Goal: Task Accomplishment & Management: Complete application form

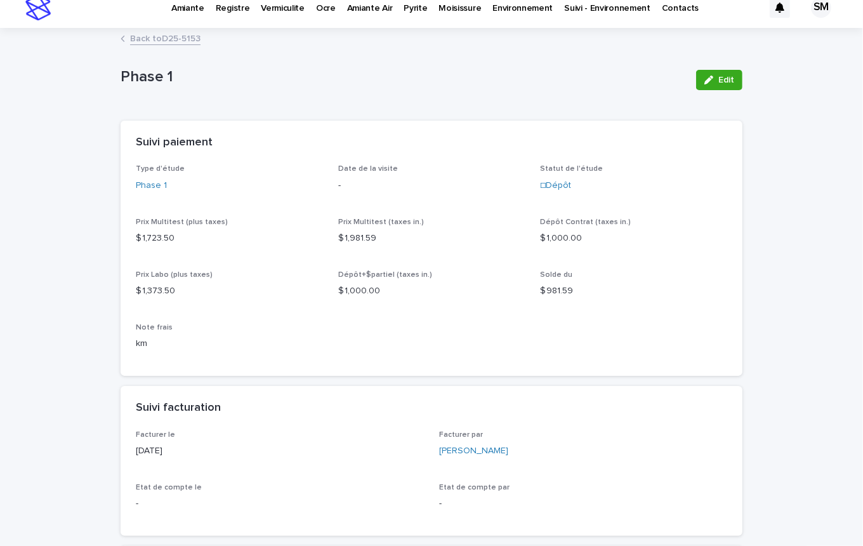
scroll to position [4, 0]
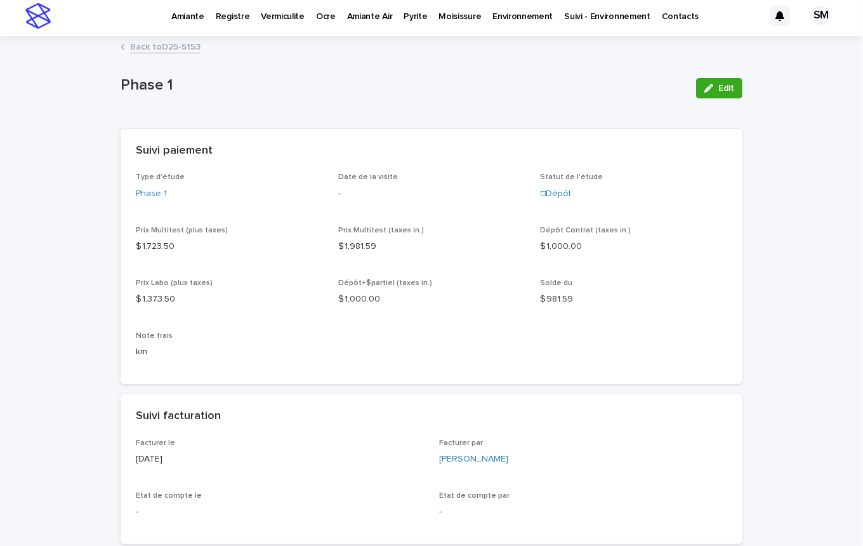
click at [170, 47] on link "Back to D25-5153" at bounding box center [165, 46] width 70 height 15
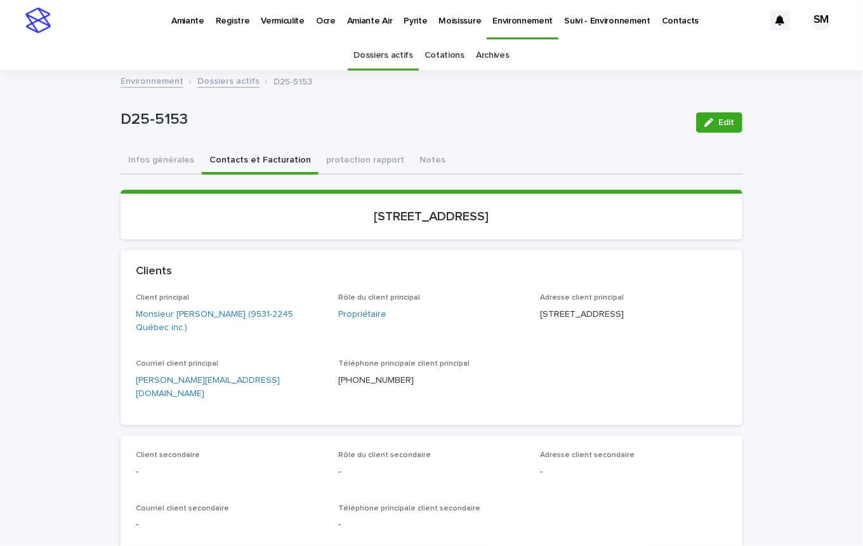
click at [228, 143] on div "D25-5153 Edit" at bounding box center [432, 122] width 622 height 51
drag, startPoint x: 182, startPoint y: 126, endPoint x: 95, endPoint y: 127, distance: 87.6
copy p "D25-5153"
drag, startPoint x: 558, startPoint y: 210, endPoint x: 314, endPoint y: 218, distance: 243.8
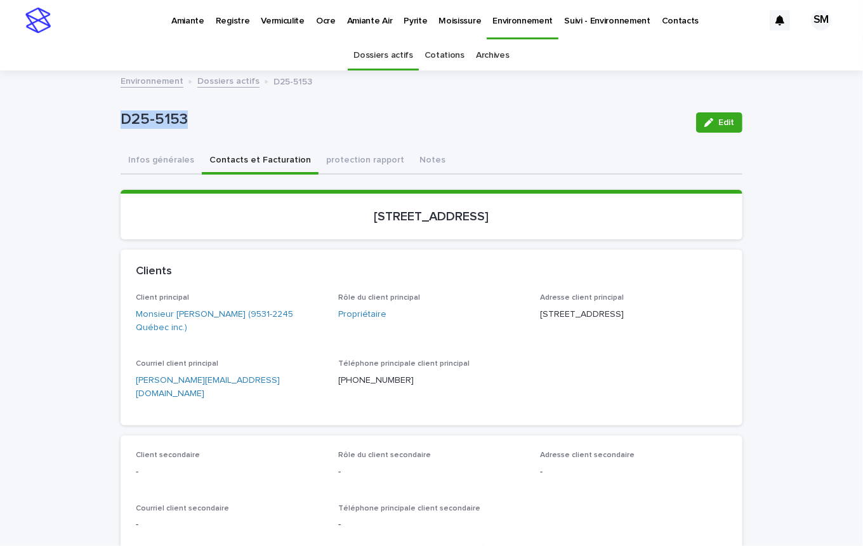
click at [313, 218] on p "600, rue Bousquet, Drummondville" at bounding box center [431, 216] width 591 height 15
copy p "600, rue Bousquet, Drummondville"
click at [256, 214] on p "600, rue Bousquet, Drummondville" at bounding box center [431, 216] width 591 height 15
drag, startPoint x: 289, startPoint y: 386, endPoint x: 119, endPoint y: 388, distance: 170.7
click at [121, 388] on div "Client principal Monsieur Ludovic Gauthier (9531-2245 Québec inc.) Rôle du clie…" at bounding box center [432, 359] width 622 height 132
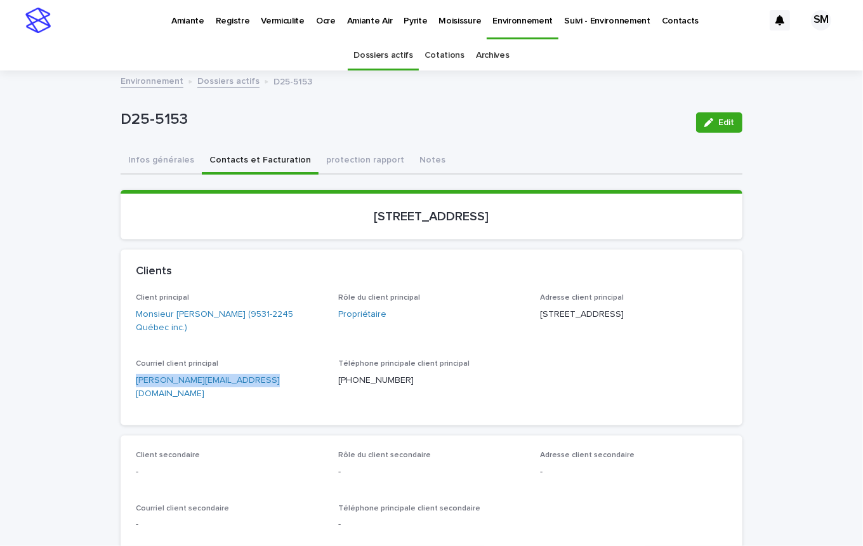
copy link "ludovic.gauthier@hotmail.com"
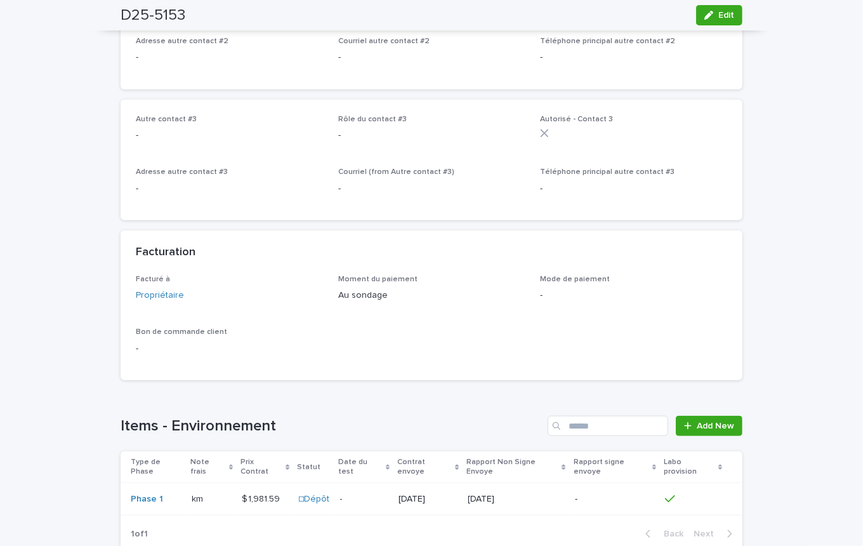
scroll to position [835, 0]
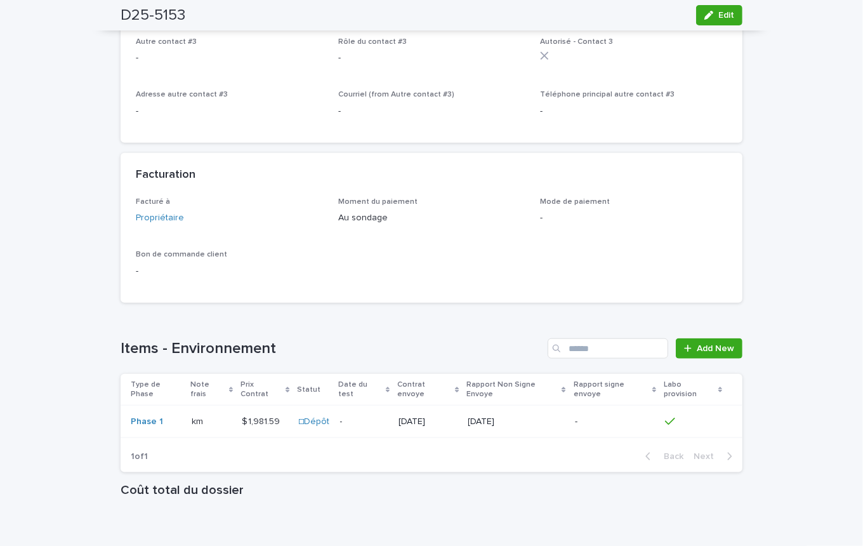
click at [170, 405] on td "Phase 1" at bounding box center [154, 421] width 66 height 32
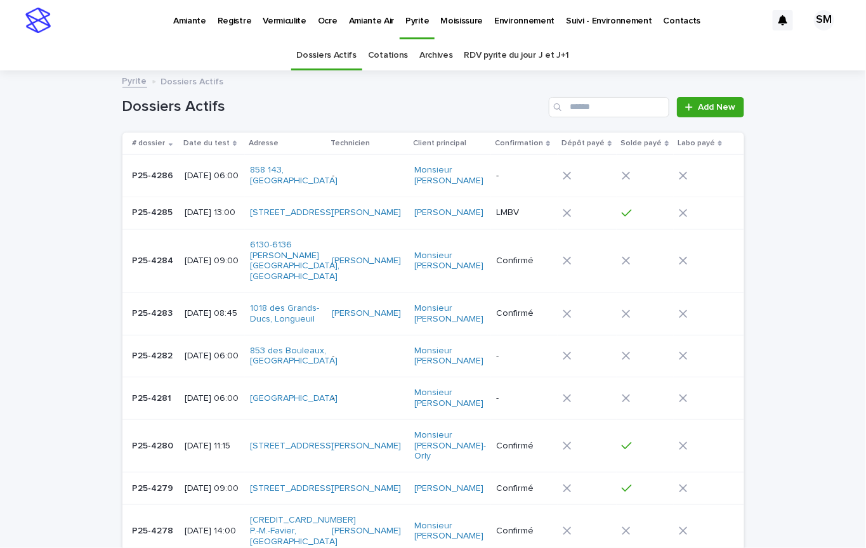
drag, startPoint x: 509, startPoint y: 15, endPoint x: 500, endPoint y: 23, distance: 13.0
click at [500, 23] on p "Environnement" at bounding box center [524, 13] width 60 height 27
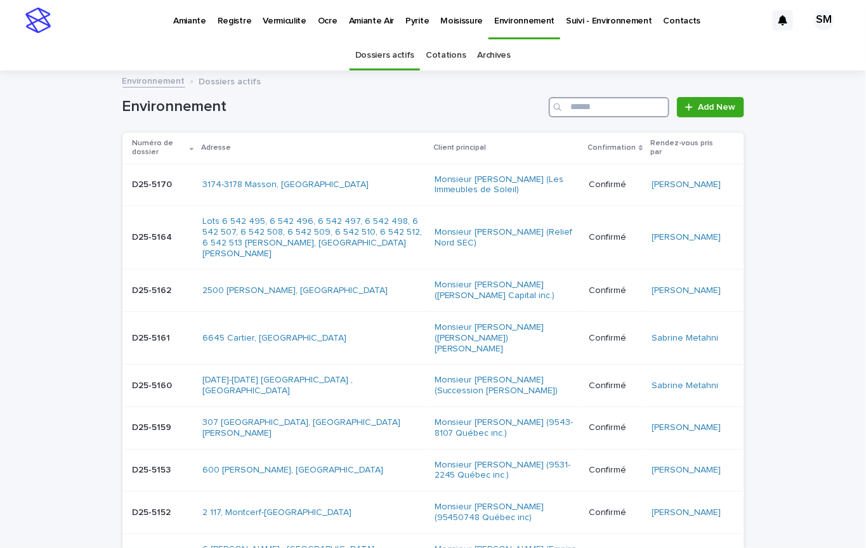
click at [577, 108] on input "Search" at bounding box center [609, 107] width 121 height 20
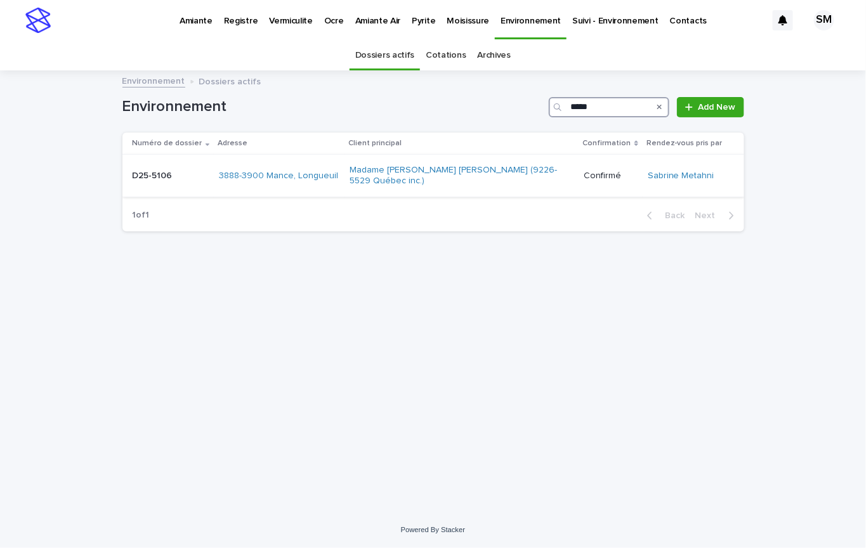
type input "*****"
click at [187, 177] on div "D25-5106 D25-5106" at bounding box center [171, 176] width 77 height 21
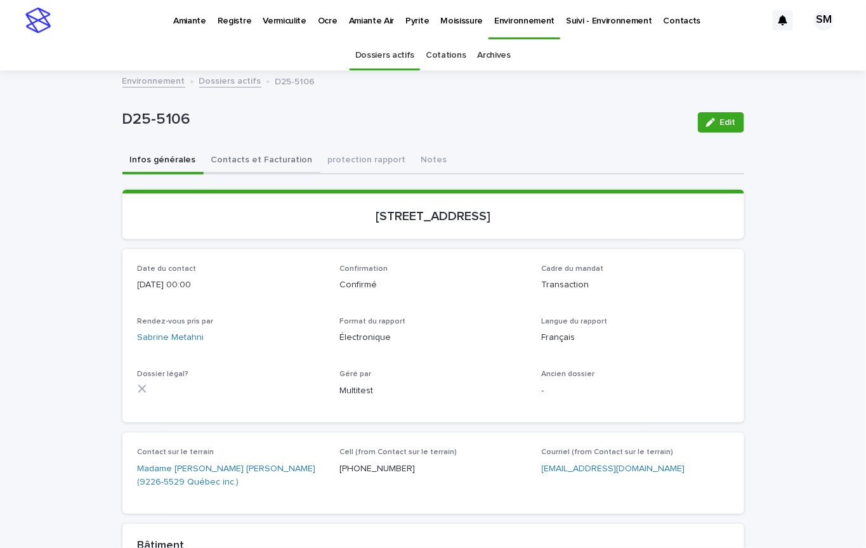
click at [237, 169] on button "Contacts et Facturation" at bounding box center [262, 161] width 117 height 27
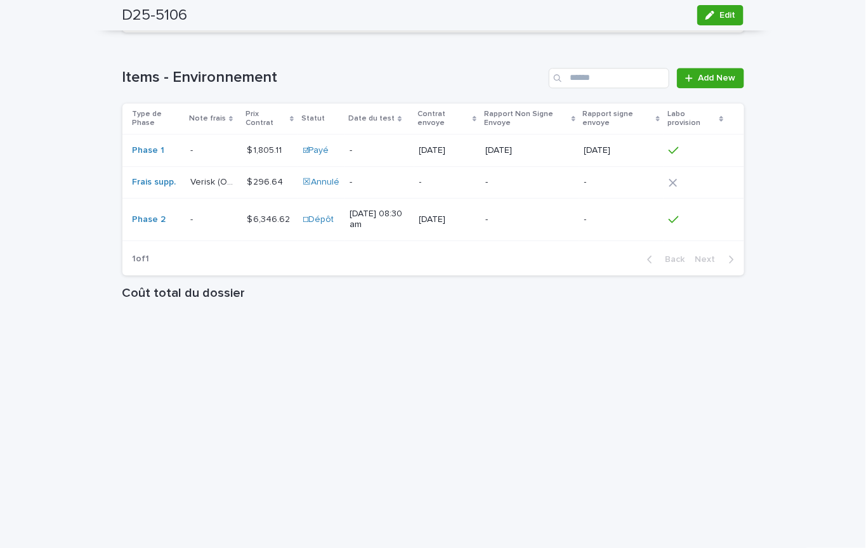
scroll to position [1103, 0]
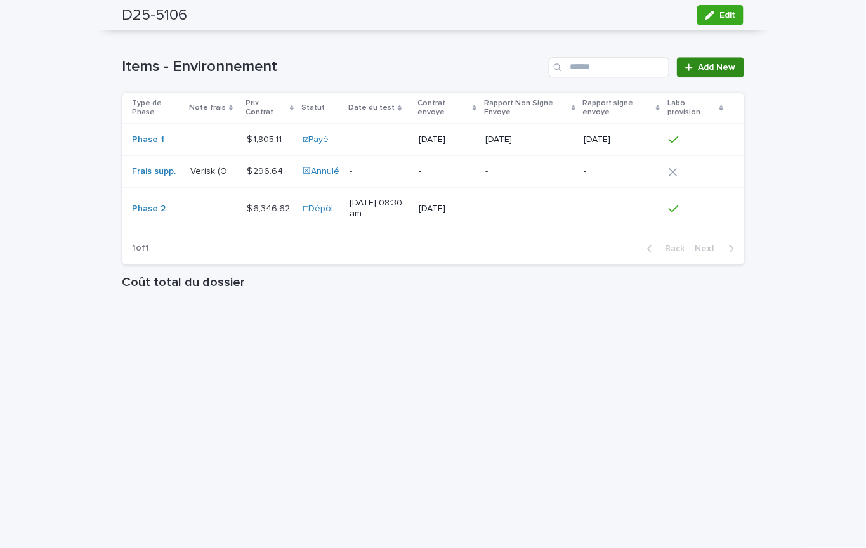
click at [698, 67] on span "Add New" at bounding box center [716, 67] width 37 height 9
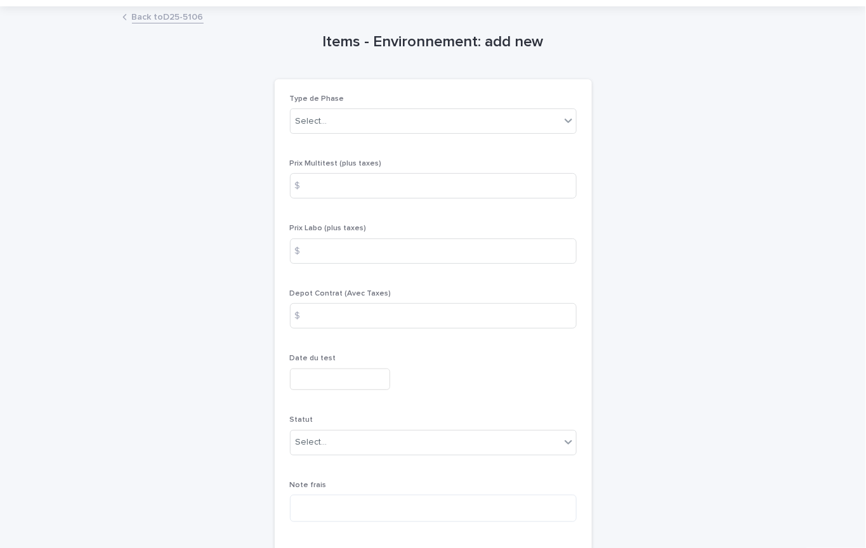
scroll to position [30, 0]
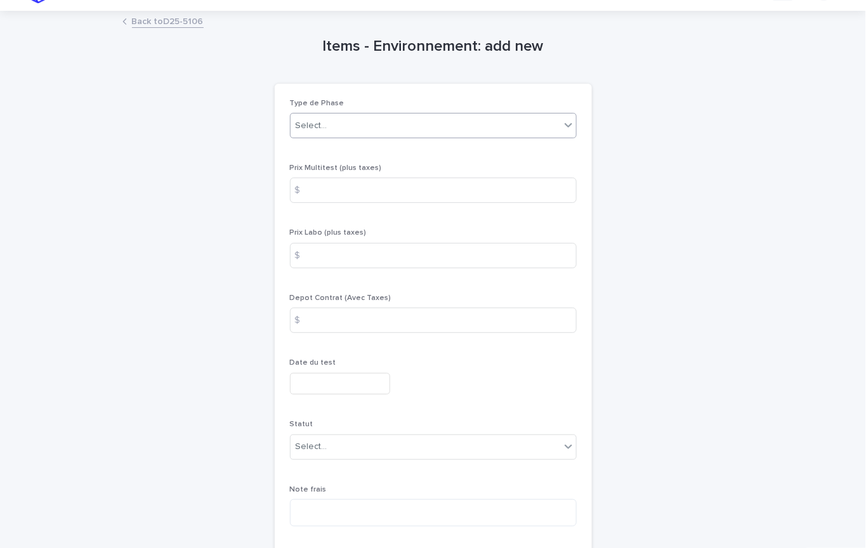
click at [407, 117] on div "Select..." at bounding box center [426, 125] width 270 height 21
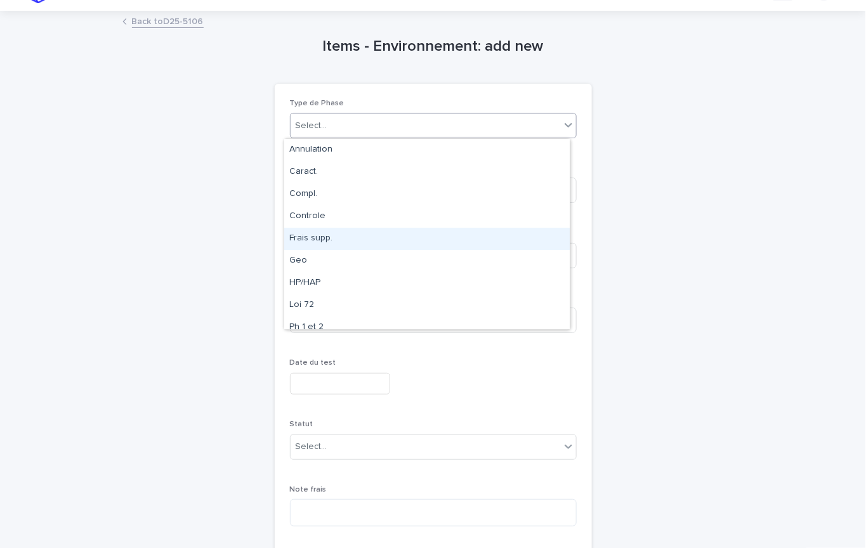
click at [318, 235] on div "Frais supp." at bounding box center [426, 239] width 285 height 22
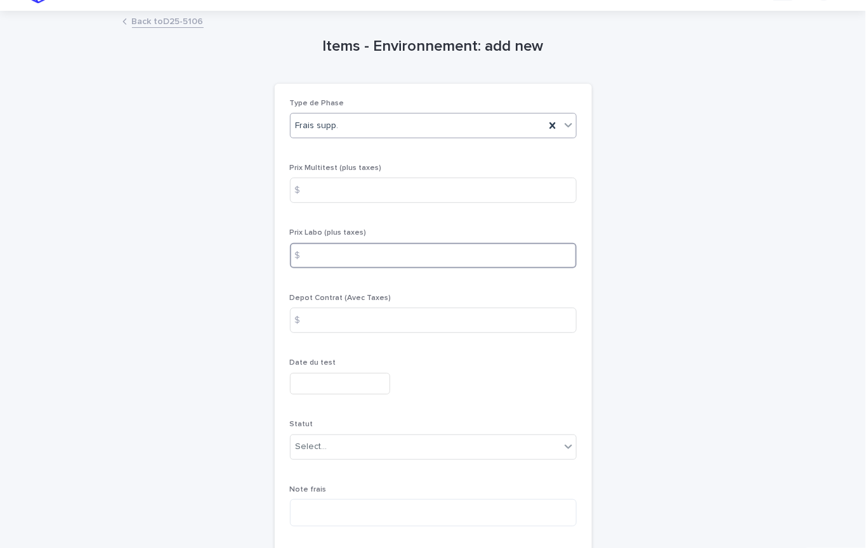
click at [335, 256] on input at bounding box center [433, 255] width 287 height 25
click at [328, 254] on input "******" at bounding box center [433, 255] width 287 height 25
type input "*******"
click at [307, 193] on div "$" at bounding box center [302, 190] width 25 height 25
click at [299, 189] on div "$" at bounding box center [302, 190] width 25 height 25
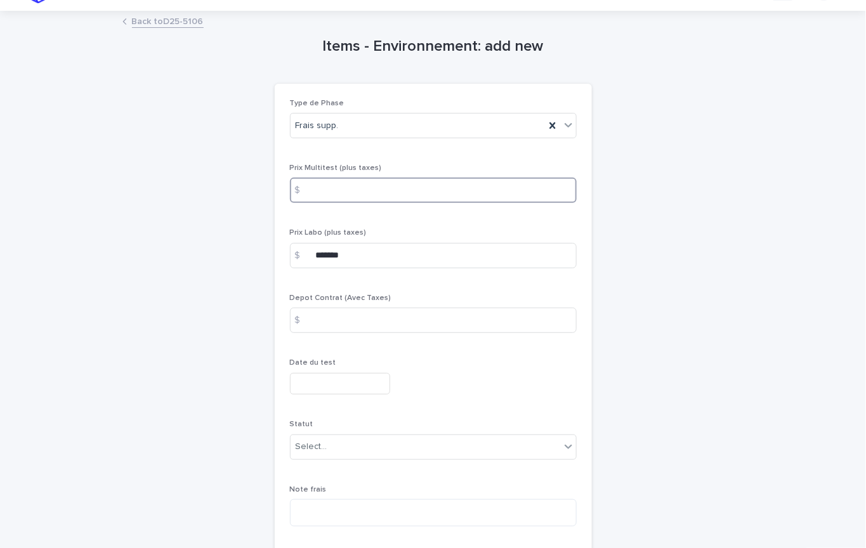
click at [343, 185] on input at bounding box center [433, 190] width 287 height 25
type input "****"
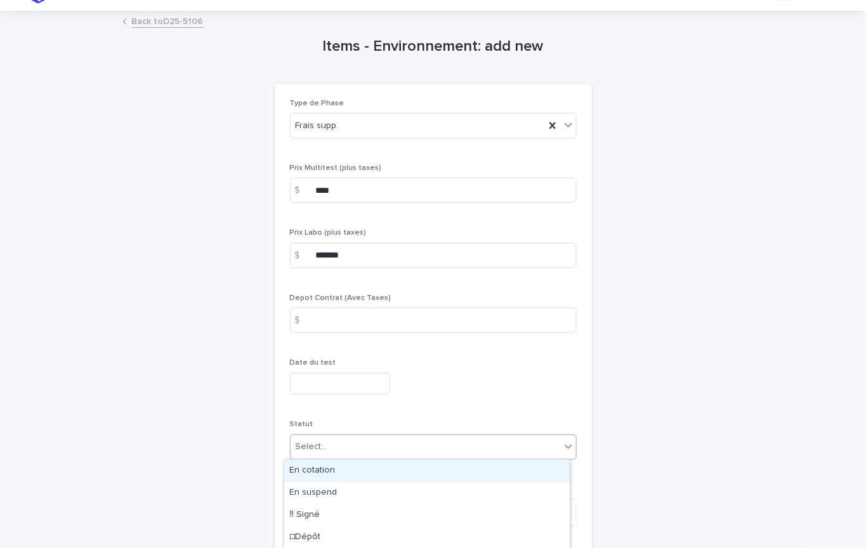
click at [311, 440] on div "Select..." at bounding box center [312, 446] width 32 height 13
click at [324, 469] on div "En cotation" at bounding box center [426, 471] width 285 height 22
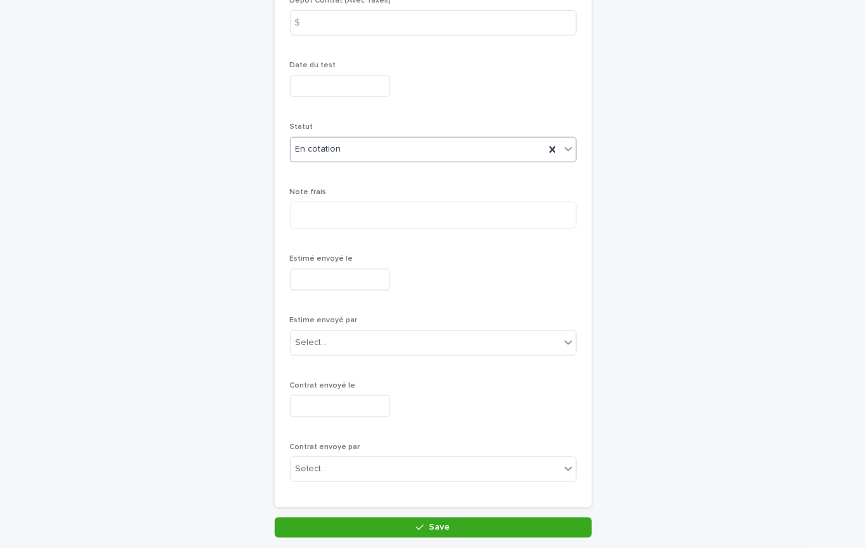
scroll to position [329, 0]
click at [314, 255] on span "Estimé envoyé le" at bounding box center [321, 258] width 63 height 8
click at [308, 279] on input "text" at bounding box center [340, 279] width 100 height 22
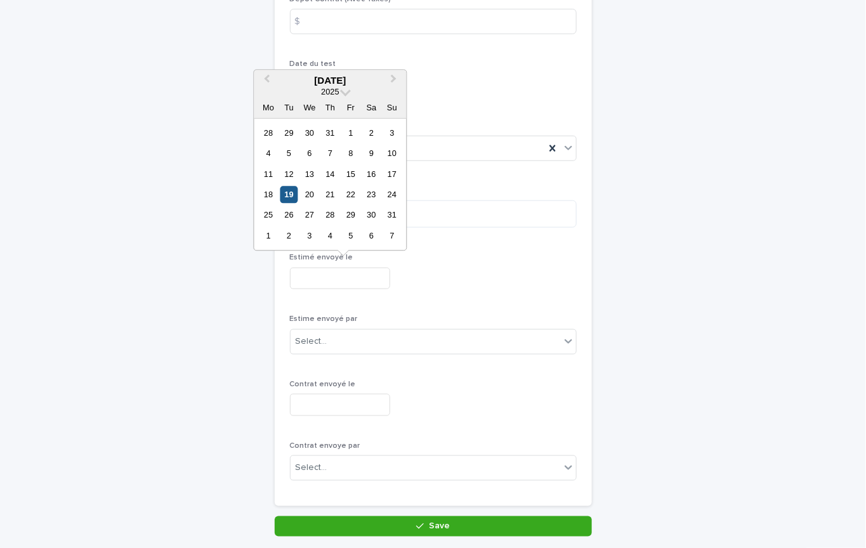
click at [291, 188] on div "19" at bounding box center [288, 194] width 17 height 17
type input "**********"
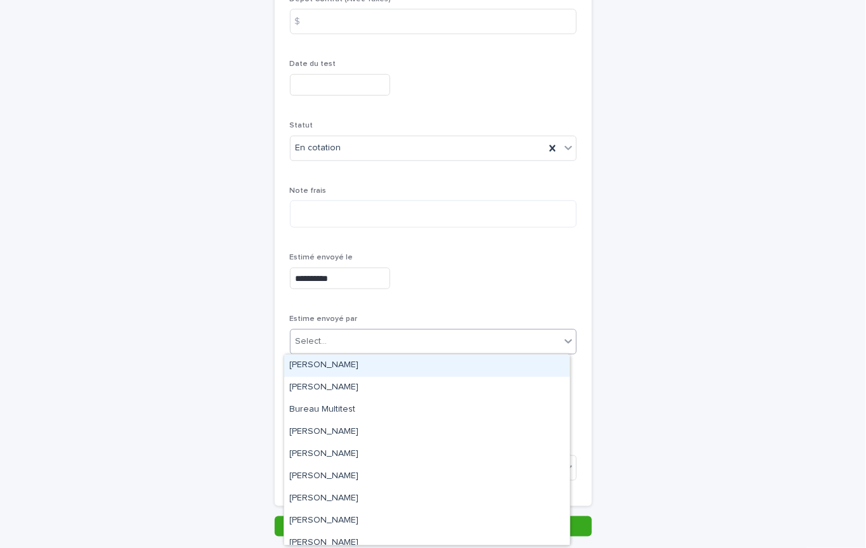
click at [329, 340] on input "text" at bounding box center [329, 341] width 1 height 11
type input "**"
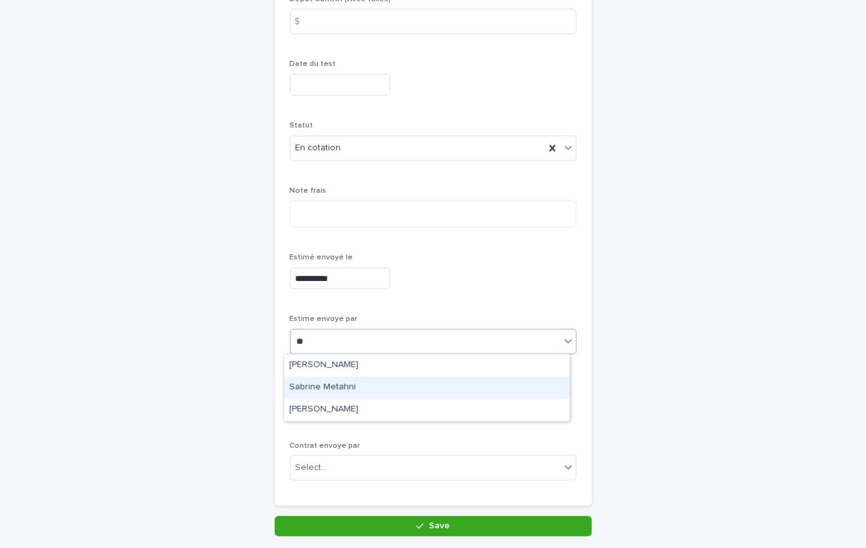
click at [320, 385] on div "Sabrine Metahni" at bounding box center [426, 388] width 285 height 22
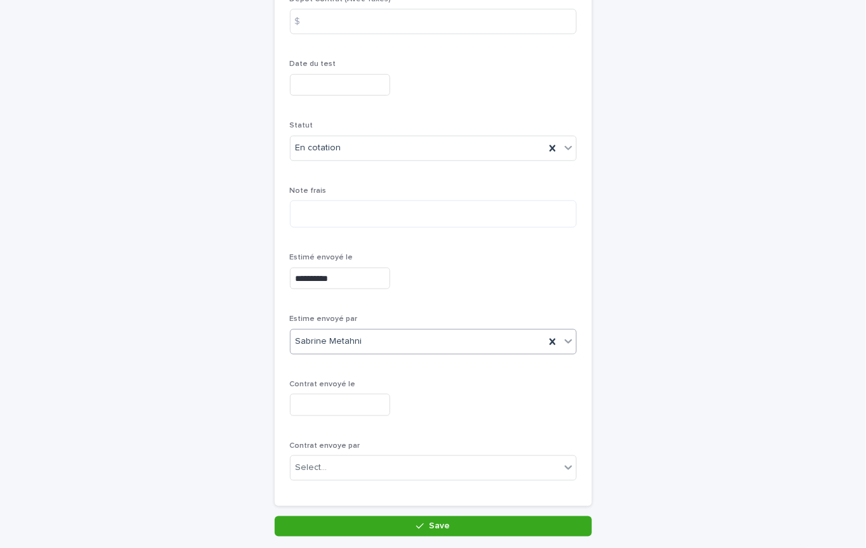
scroll to position [416, 0]
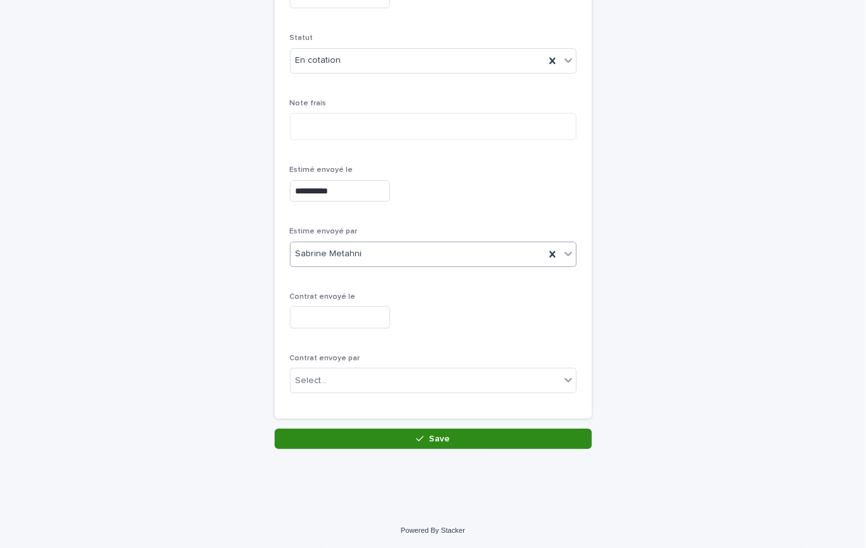
click at [509, 442] on button "Save" at bounding box center [433, 439] width 317 height 20
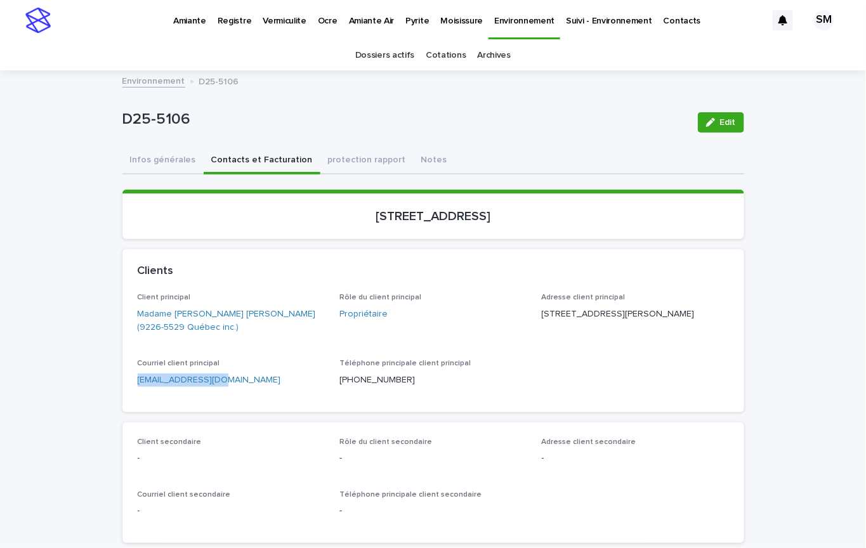
drag, startPoint x: 214, startPoint y: 377, endPoint x: 124, endPoint y: 377, distance: 89.5
click at [124, 377] on div "Client principal Madame [PERSON_NAME] [PERSON_NAME] (9226-5529 Québec inc.) Rôl…" at bounding box center [433, 352] width 622 height 119
copy link "[EMAIL_ADDRESS][DOMAIN_NAME]"
click at [154, 157] on button "Infos générales" at bounding box center [162, 161] width 81 height 27
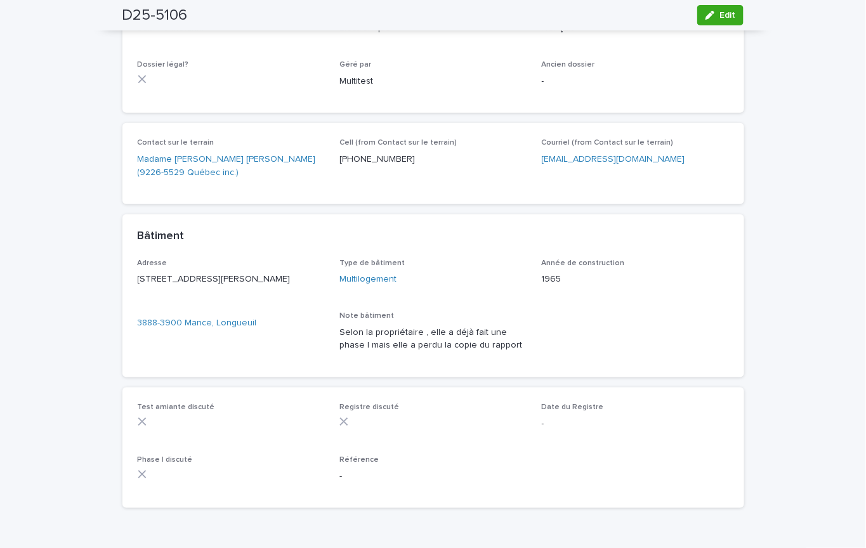
scroll to position [305, 0]
